Goal: Transaction & Acquisition: Book appointment/travel/reservation

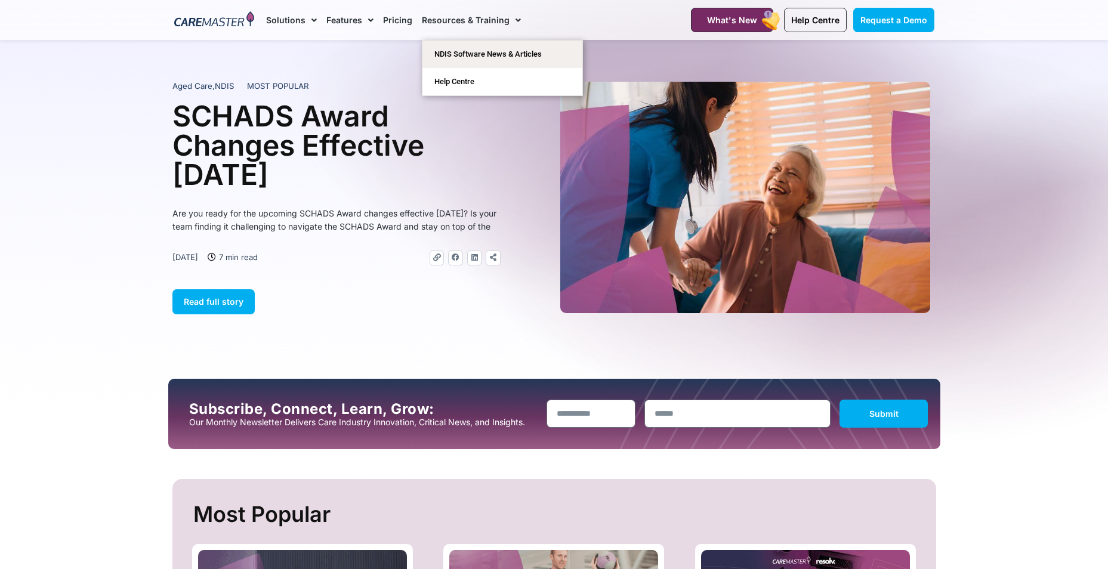
click at [509, 17] on span "Menu" at bounding box center [514, 20] width 11 height 20
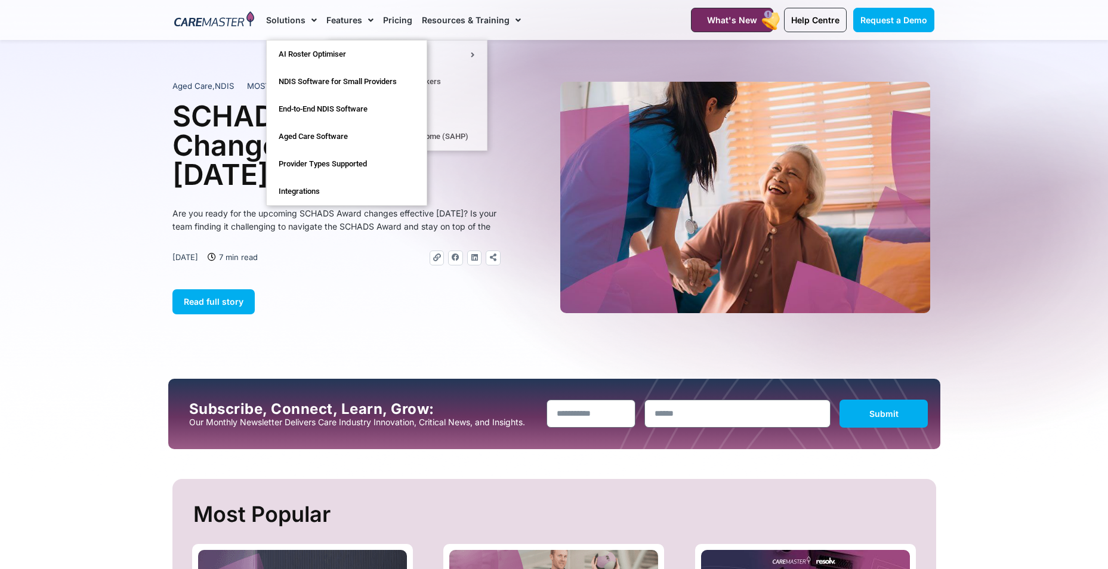
click at [301, 17] on link "Solutions" at bounding box center [291, 20] width 51 height 40
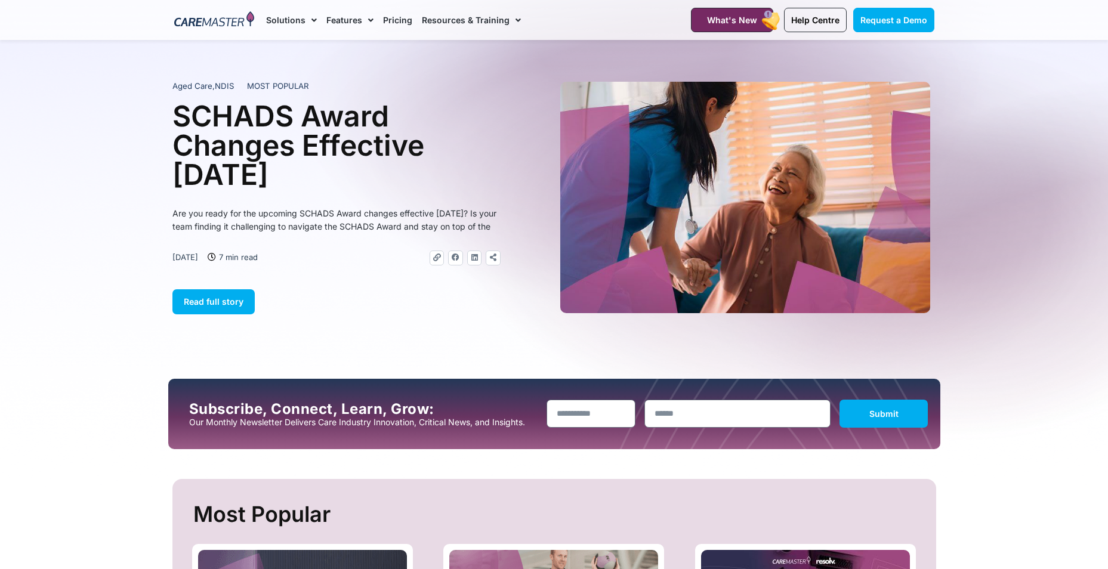
click at [335, 25] on link "Features" at bounding box center [349, 20] width 47 height 40
click at [385, 17] on link "Pricing" at bounding box center [397, 20] width 29 height 40
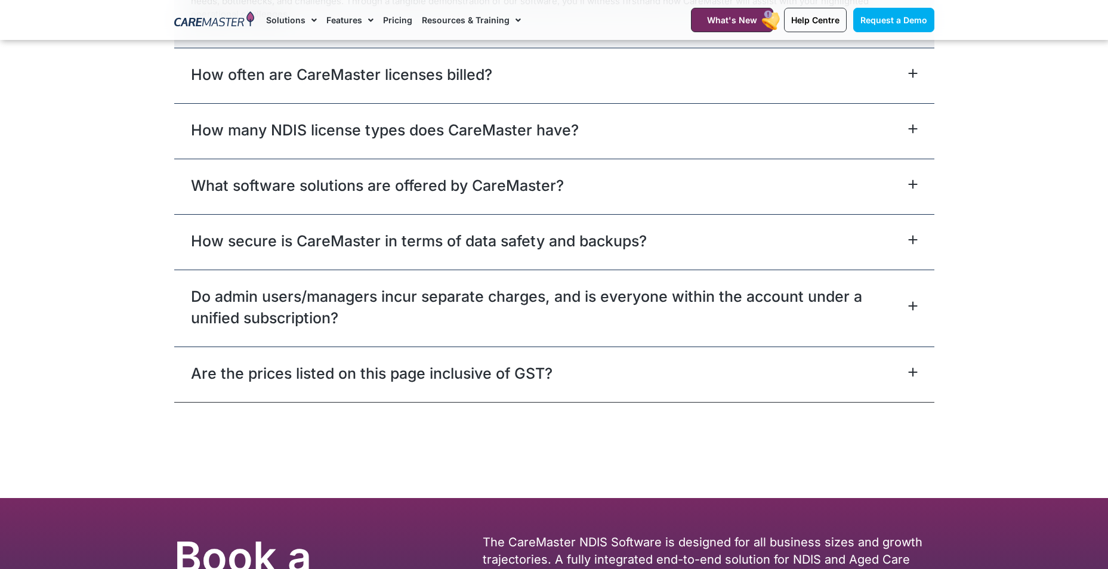
scroll to position [5937, 0]
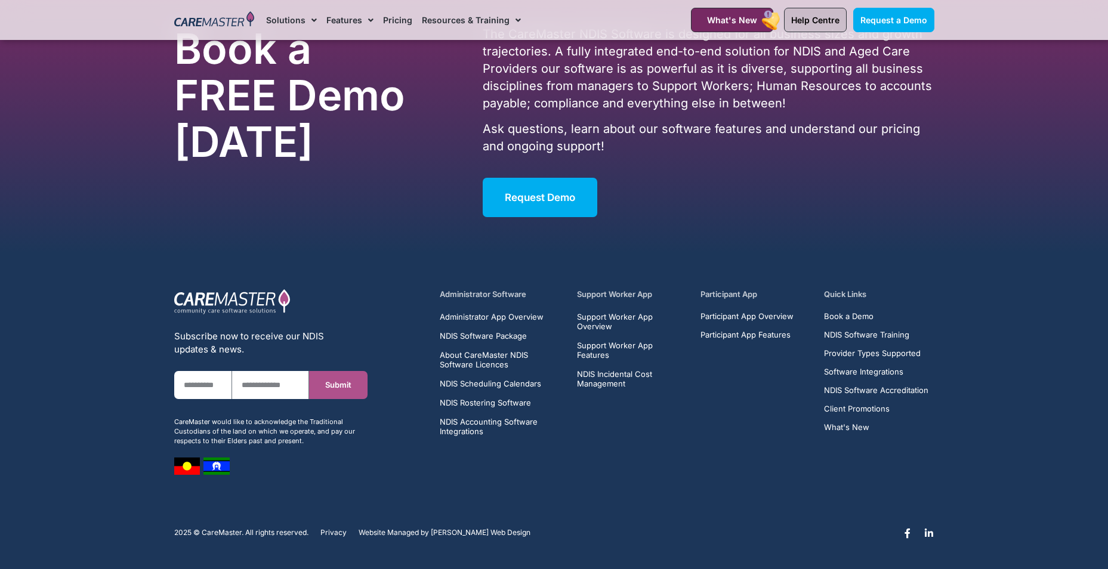
click at [817, 11] on link "Help Centre" at bounding box center [815, 20] width 63 height 24
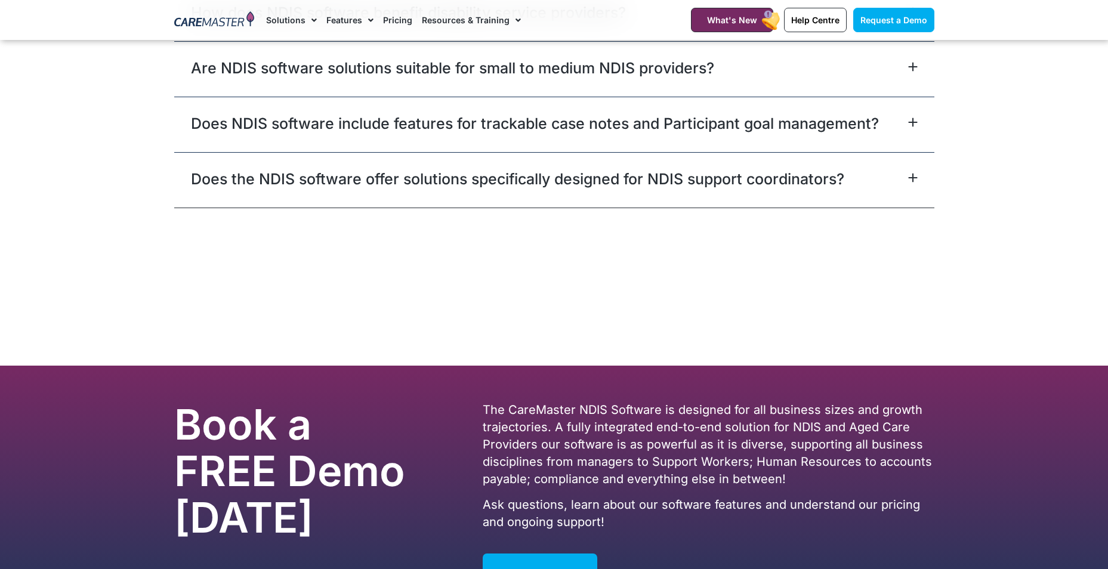
scroll to position [7341, 0]
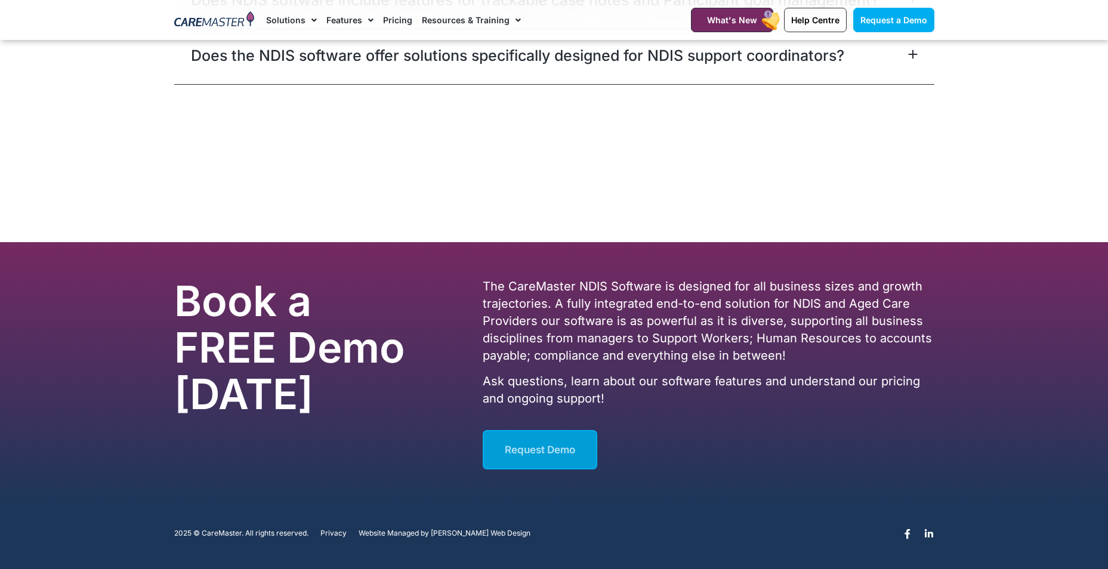
click at [569, 453] on span "Request Demo" at bounding box center [540, 450] width 70 height 12
